Goal: Find specific page/section: Find specific page/section

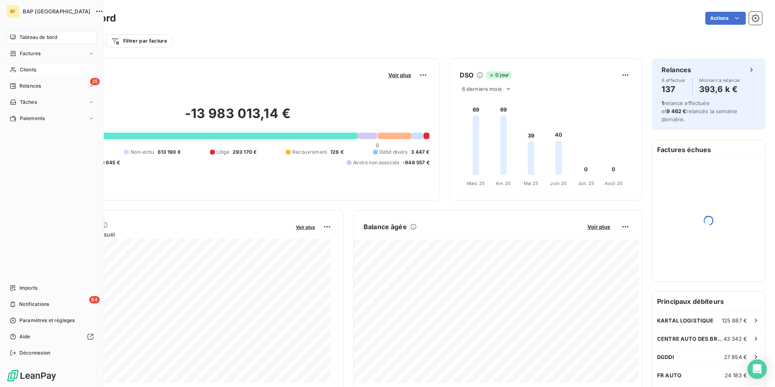
click at [15, 68] on icon at bounding box center [13, 69] width 7 height 6
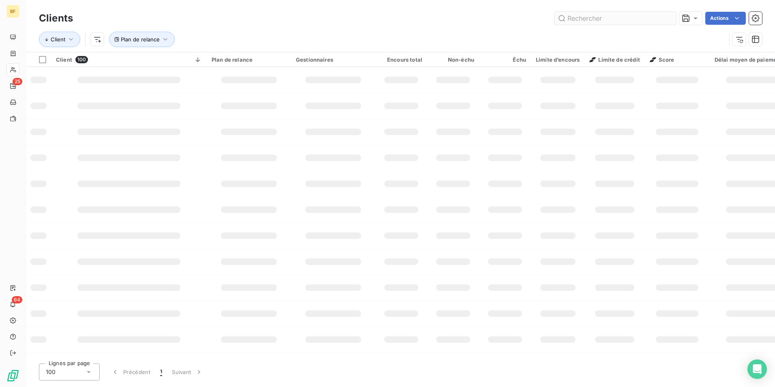
click at [636, 19] on input "text" at bounding box center [616, 18] width 122 height 13
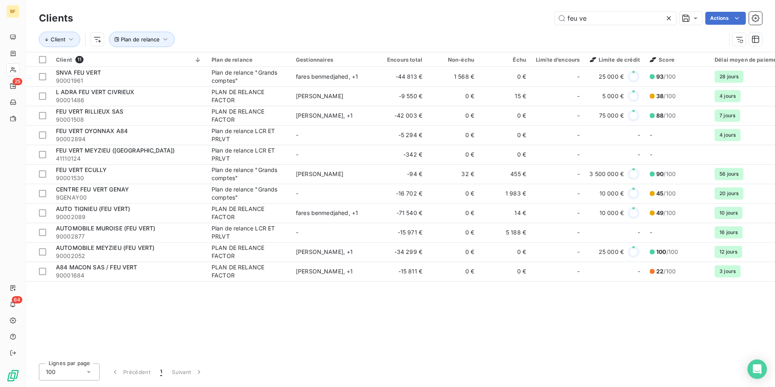
type input "feu ve"
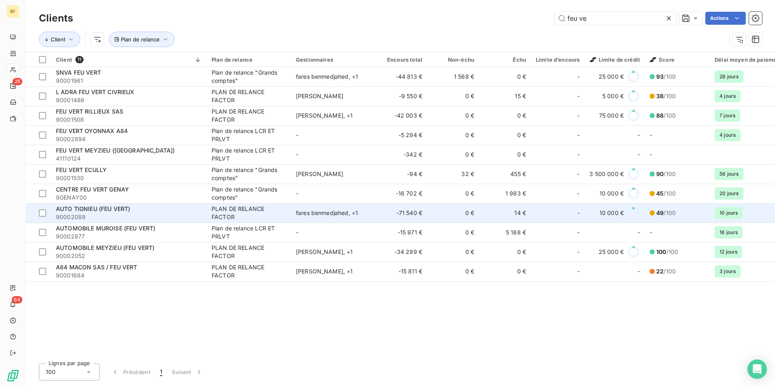
click at [136, 214] on span "90002089" at bounding box center [129, 217] width 146 height 8
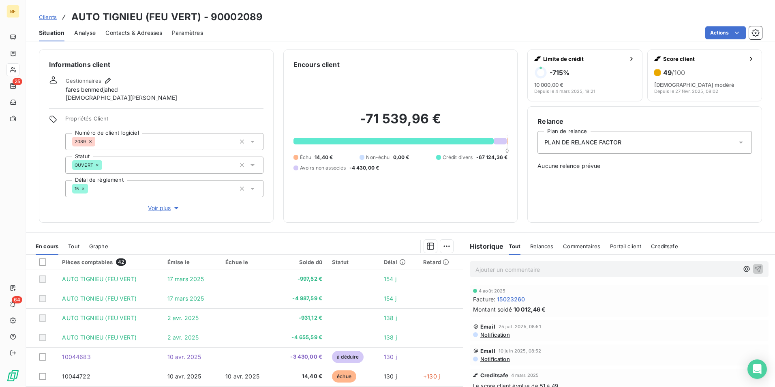
click at [139, 35] on span "Contacts & Adresses" at bounding box center [133, 33] width 57 height 8
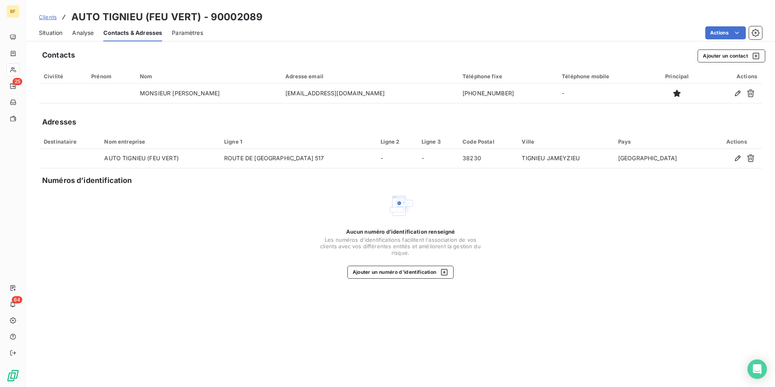
click at [579, 249] on div "Aucun numéro d’identification renseigné Les numéros d'identifications faciliten…" at bounding box center [400, 236] width 723 height 86
drag, startPoint x: 47, startPoint y: 33, endPoint x: 58, endPoint y: 22, distance: 15.5
click at [47, 33] on span "Situation" at bounding box center [51, 33] width 24 height 8
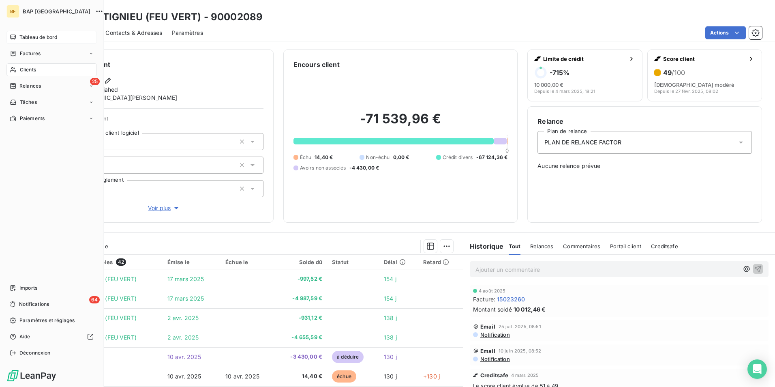
click at [14, 38] on icon at bounding box center [13, 37] width 6 height 6
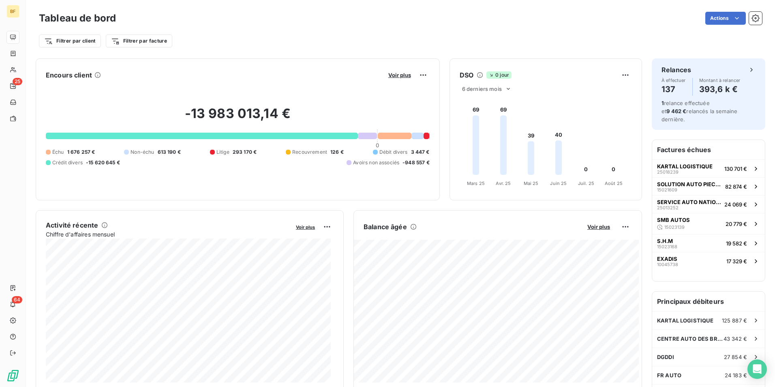
click at [299, 31] on div "Filtrer par client Filtrer par facture" at bounding box center [400, 38] width 723 height 22
